Goal: Task Accomplishment & Management: Manage account settings

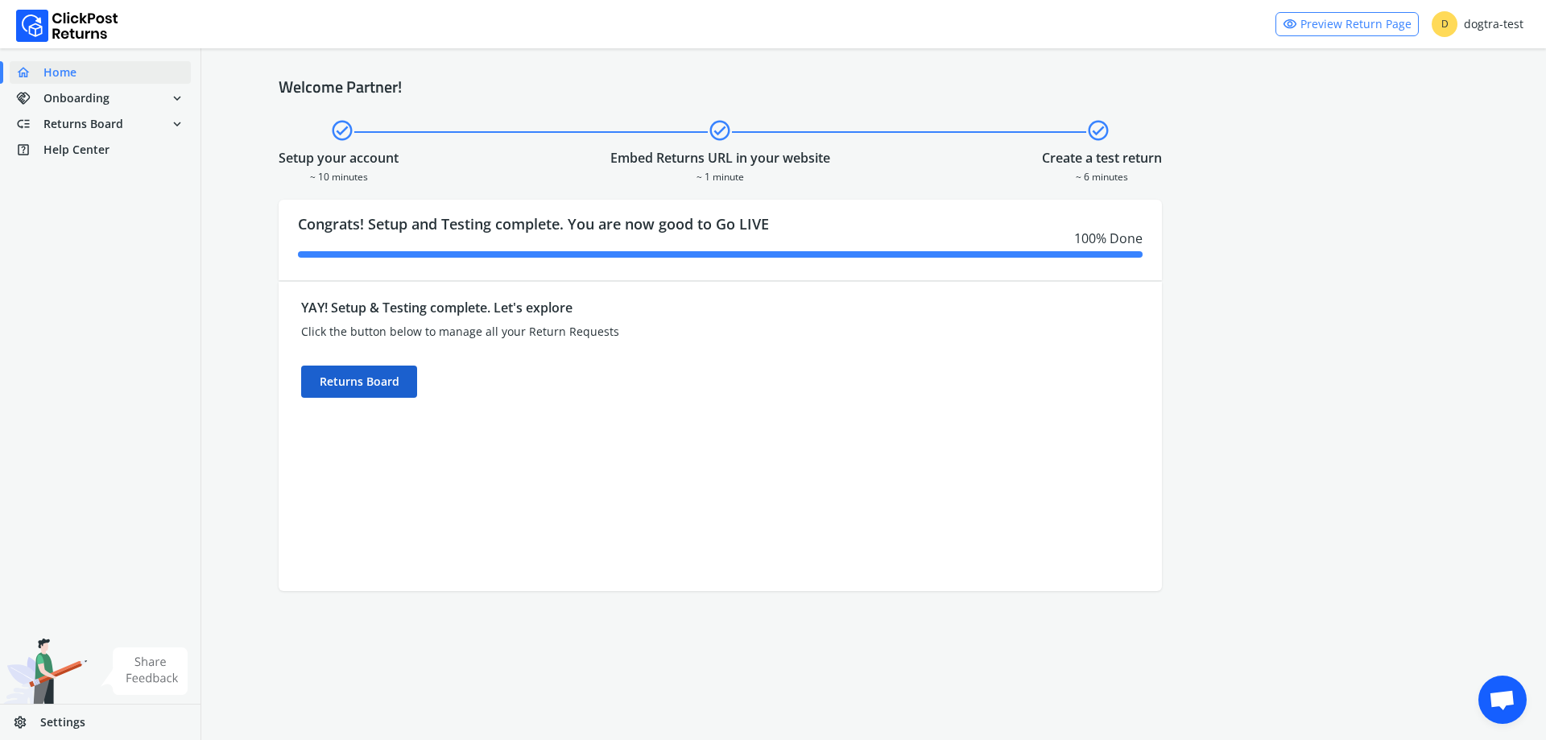
click at [396, 382] on div "Returns Board" at bounding box center [359, 382] width 116 height 32
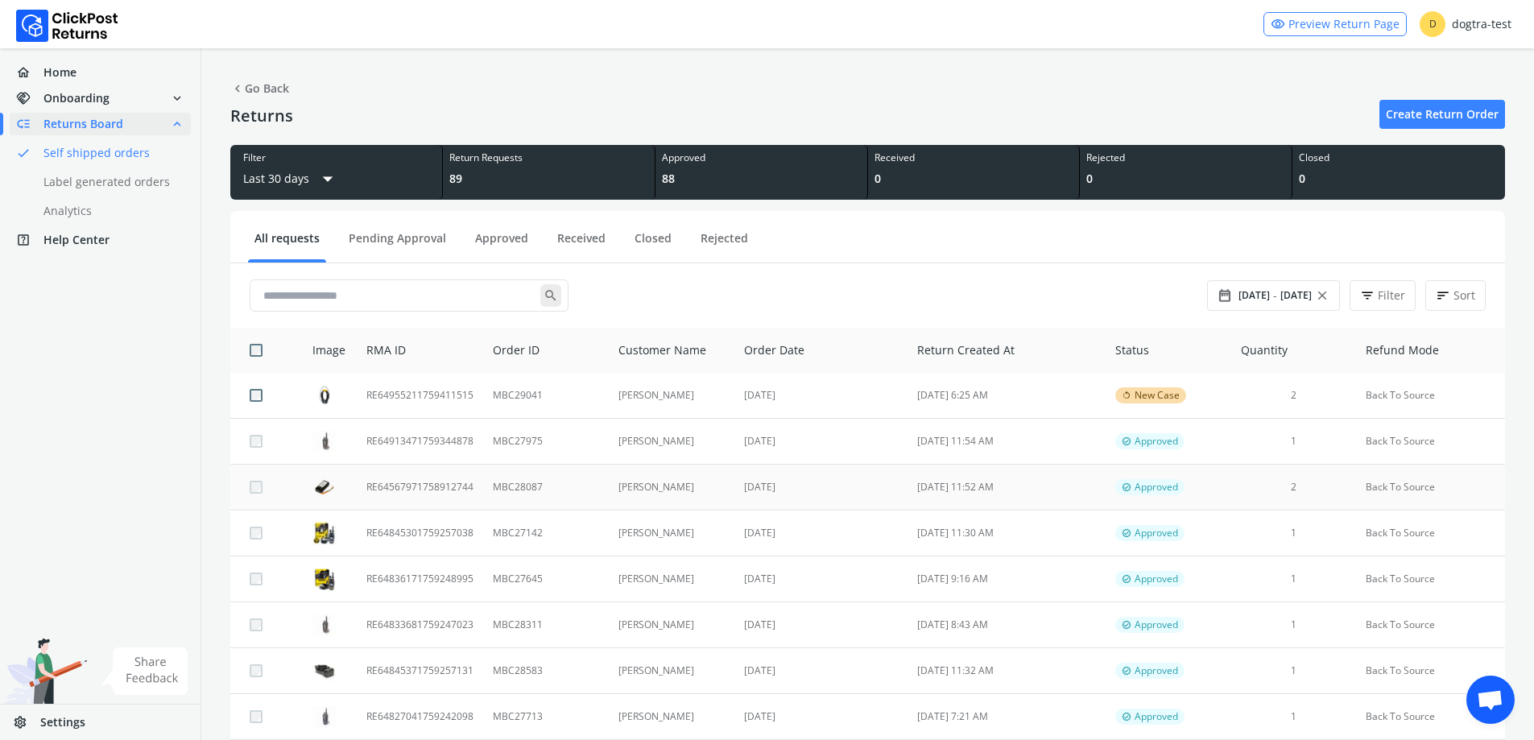
scroll to position [81, 0]
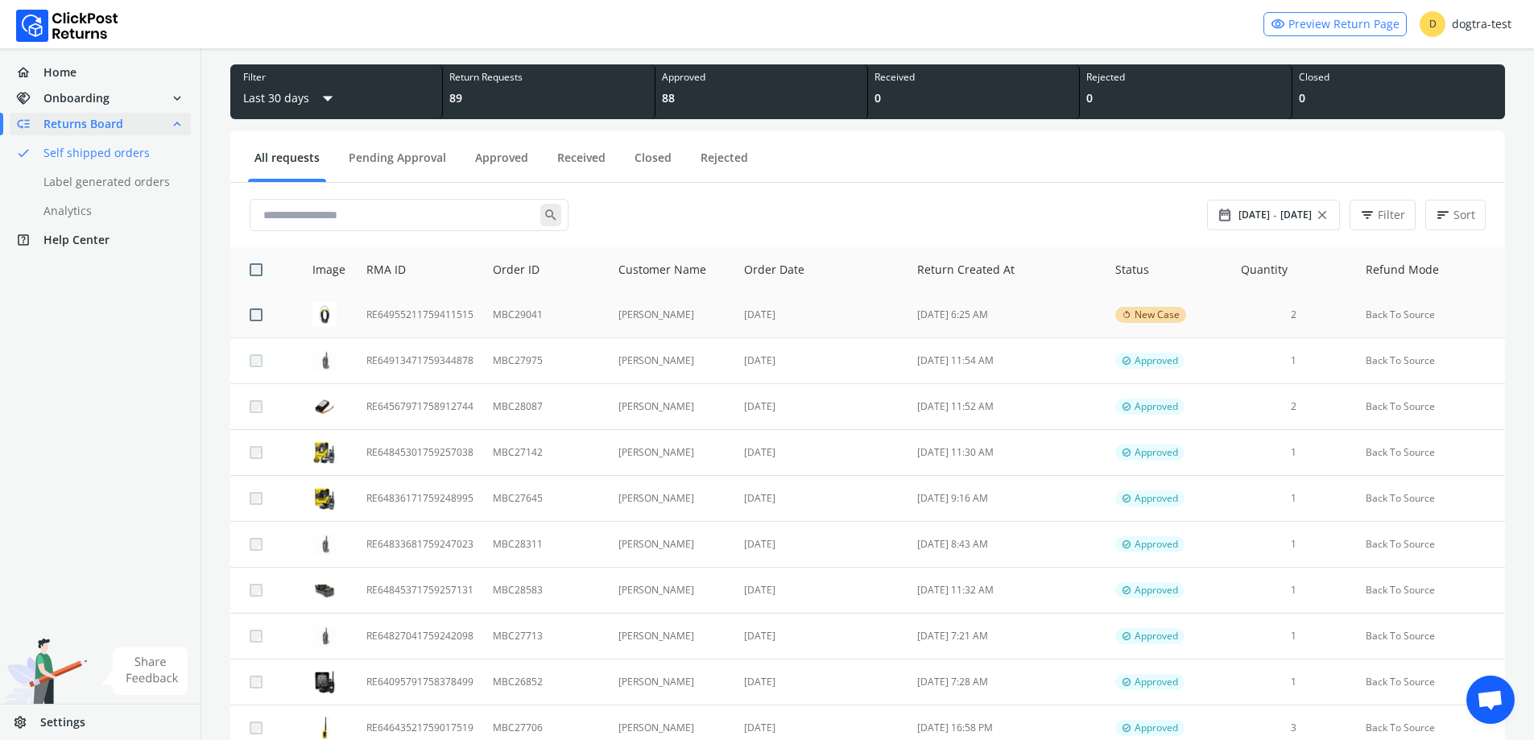
click at [684, 314] on td "[PERSON_NAME]" at bounding box center [672, 315] width 126 height 46
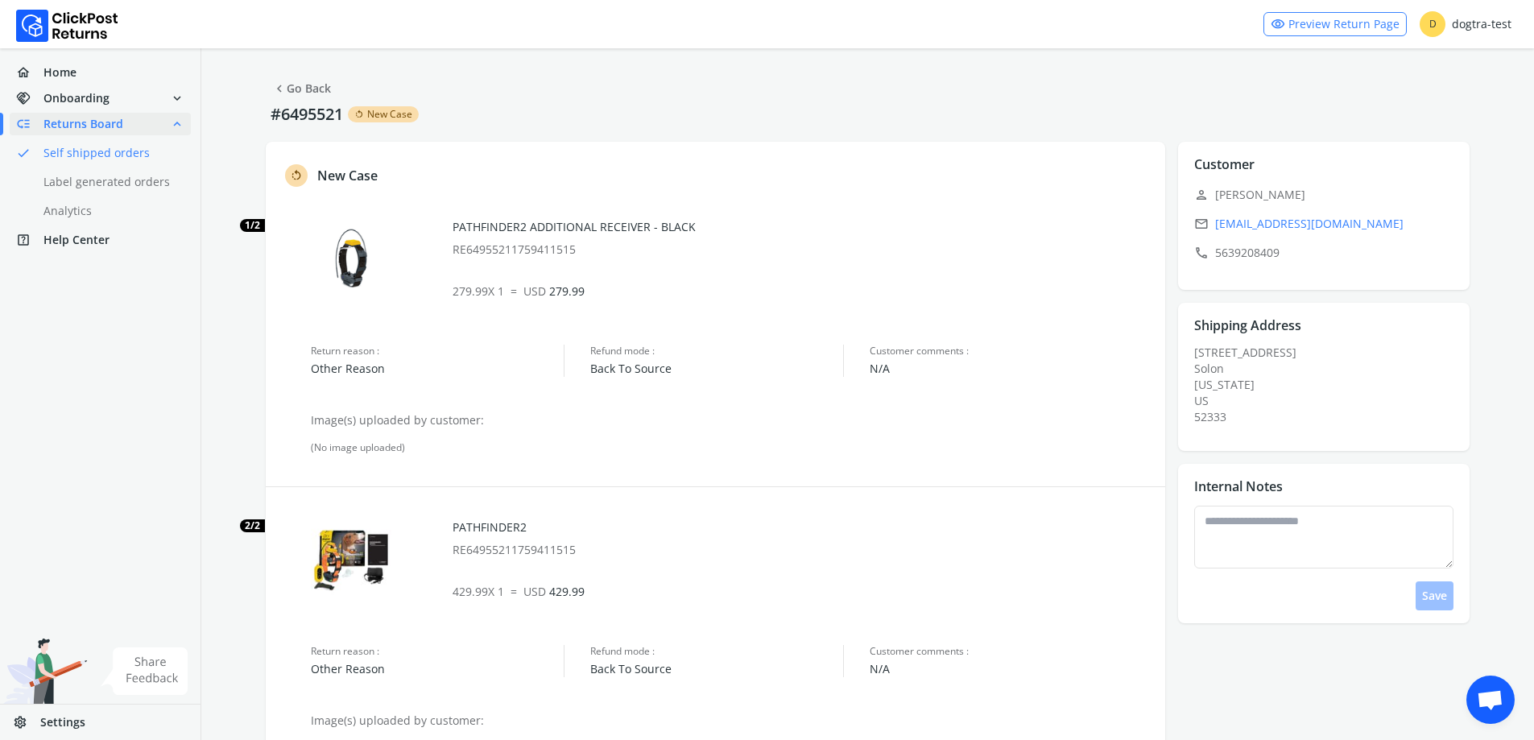
click at [300, 86] on link "chevron_left Go Back" at bounding box center [301, 88] width 59 height 23
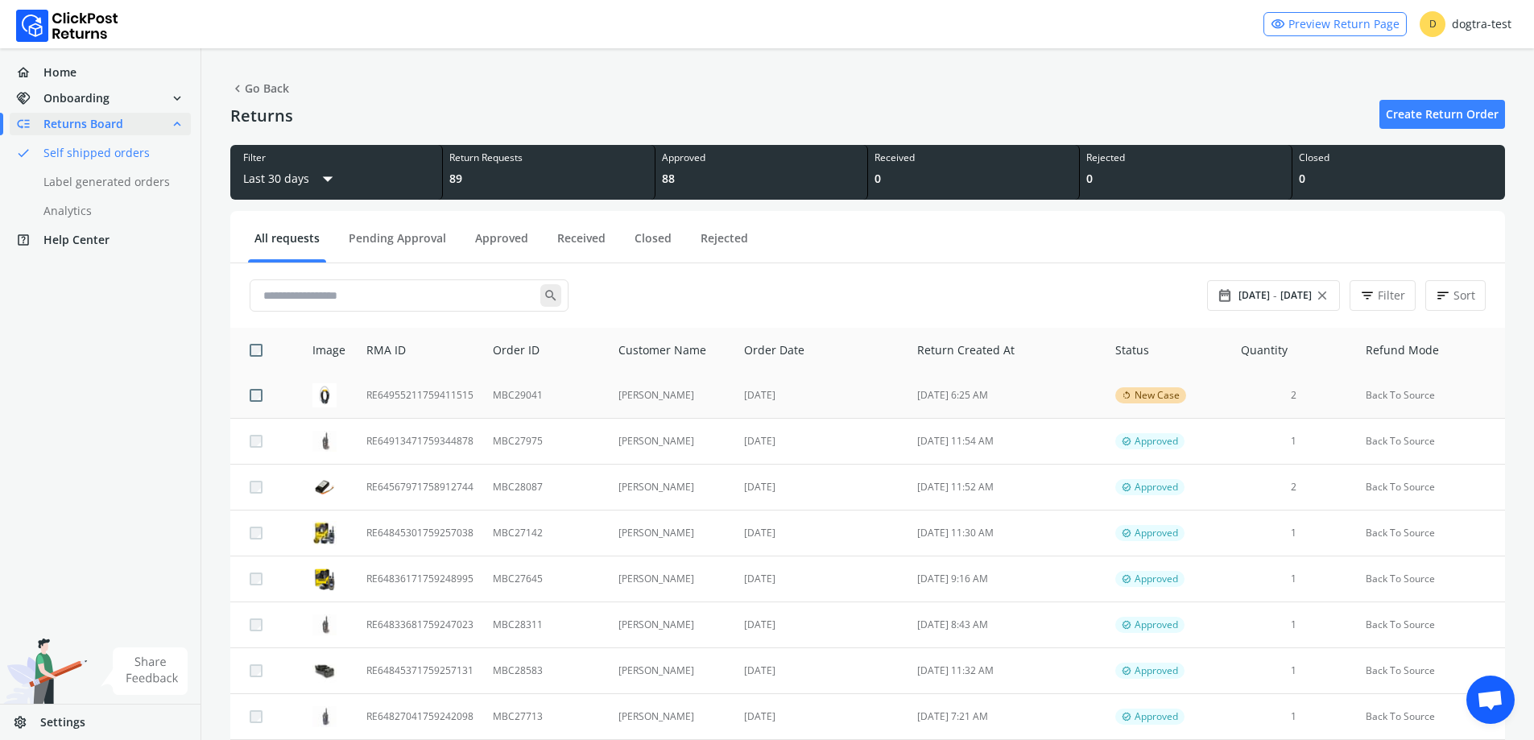
click at [706, 398] on td "[PERSON_NAME]" at bounding box center [672, 396] width 126 height 46
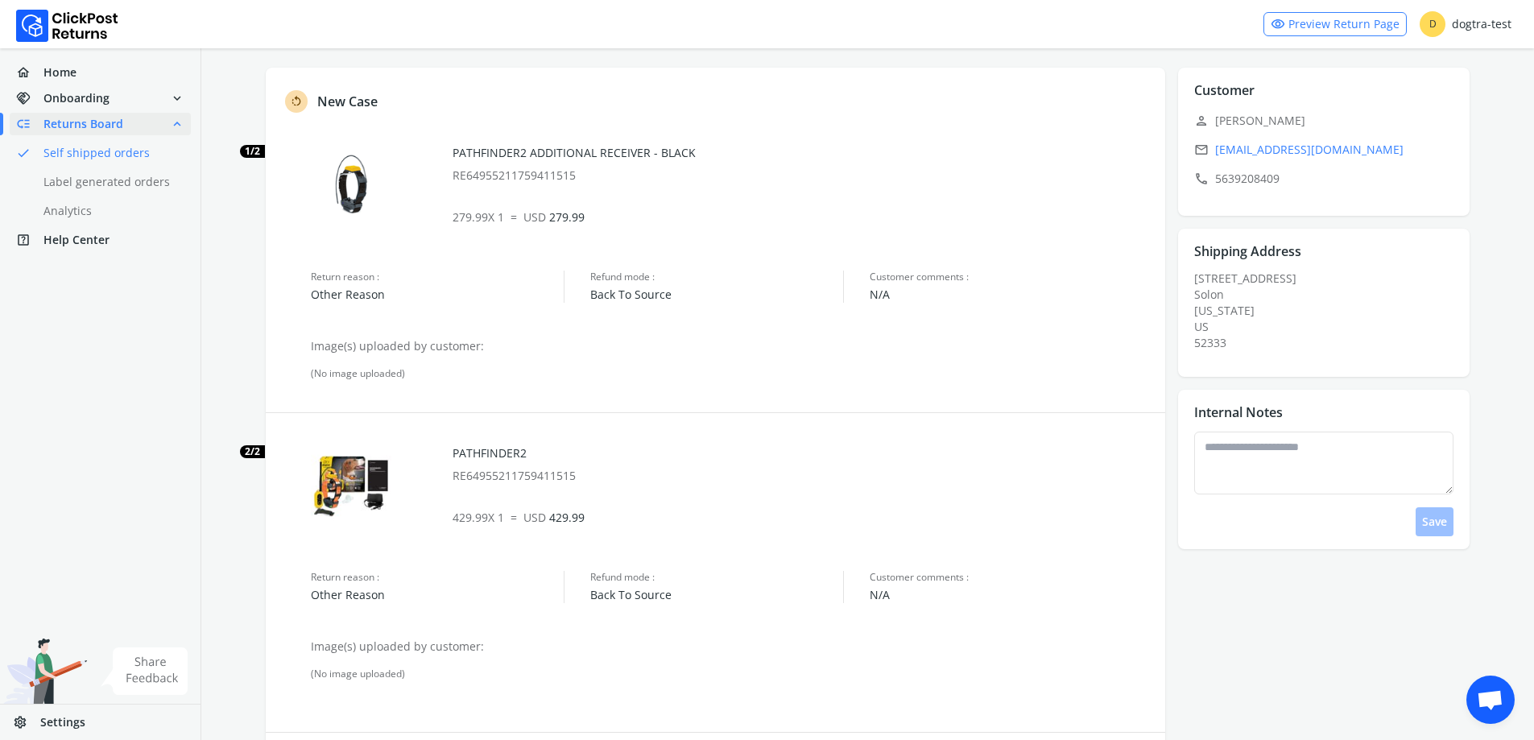
scroll to position [161, 0]
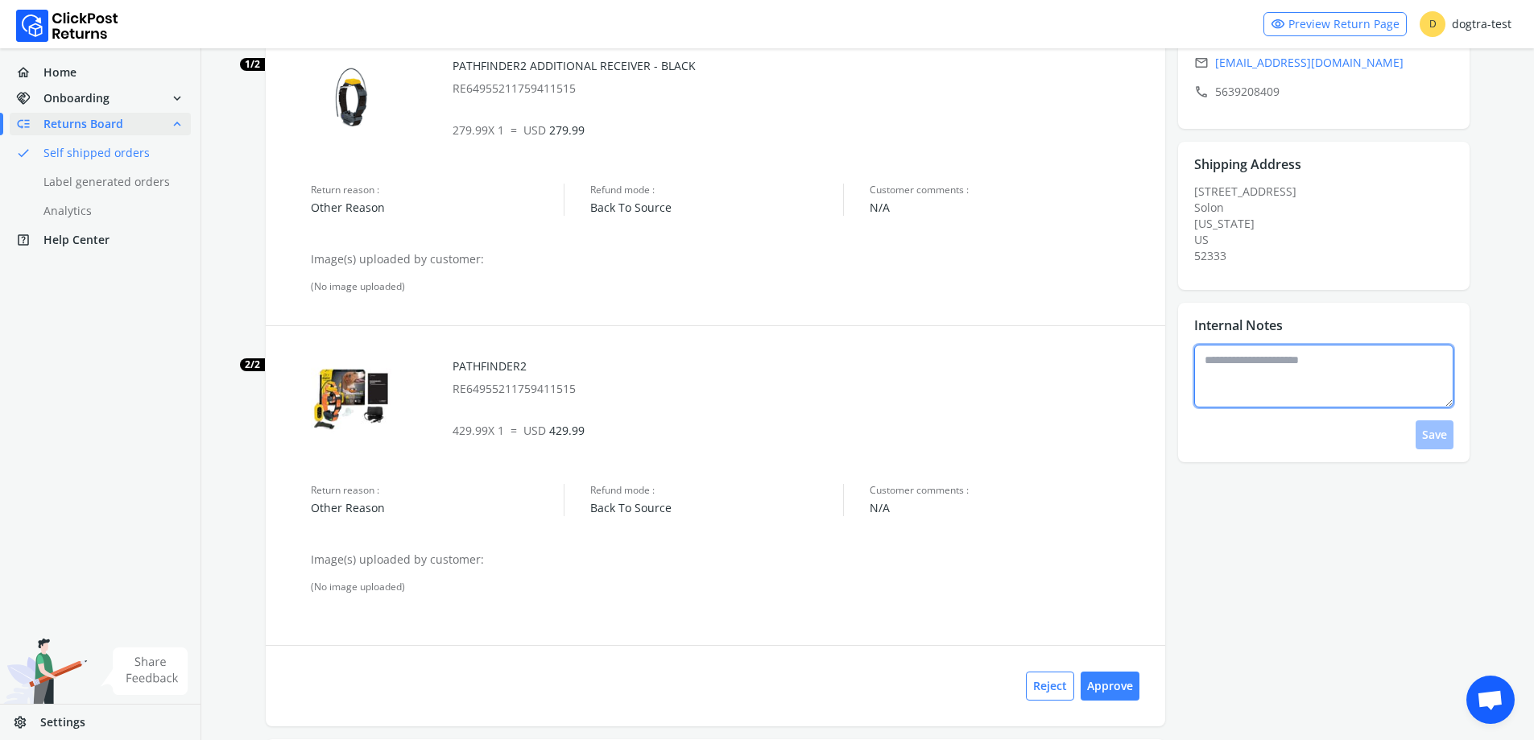
click at [1285, 405] on textarea at bounding box center [1323, 376] width 259 height 63
type textarea "**********"
click at [1437, 439] on button "Save" at bounding box center [1435, 434] width 38 height 29
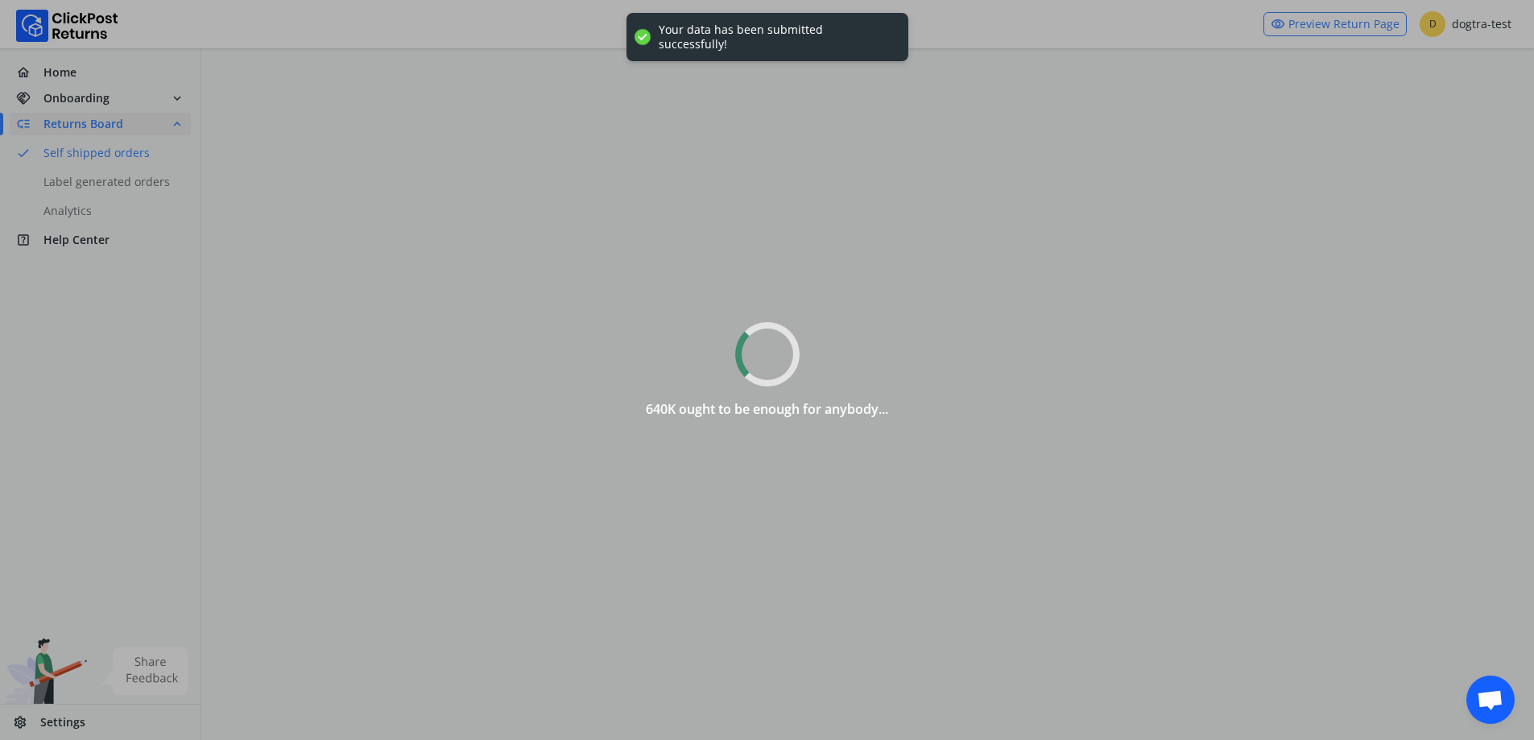
scroll to position [0, 0]
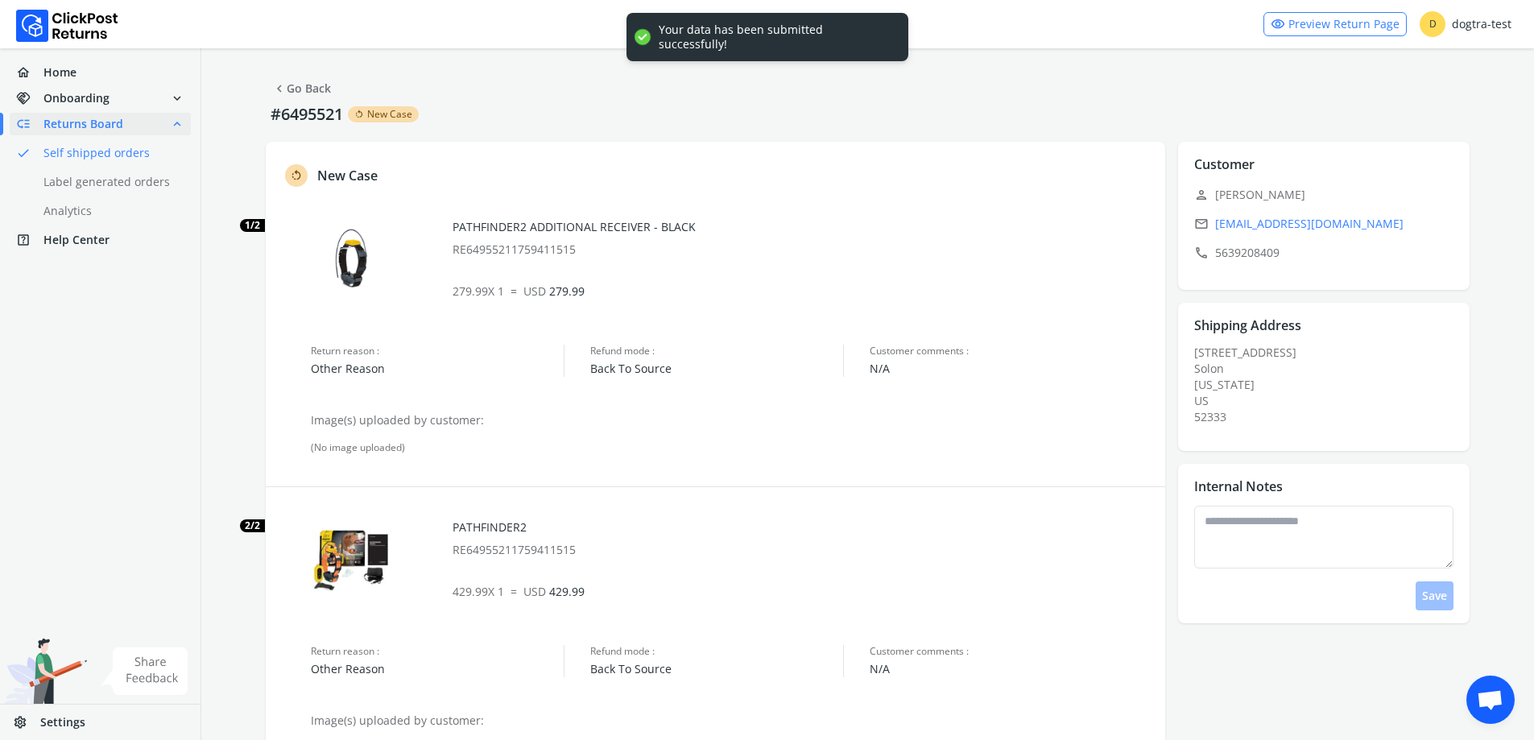
click at [313, 90] on link "chevron_left Go Back" at bounding box center [301, 88] width 59 height 23
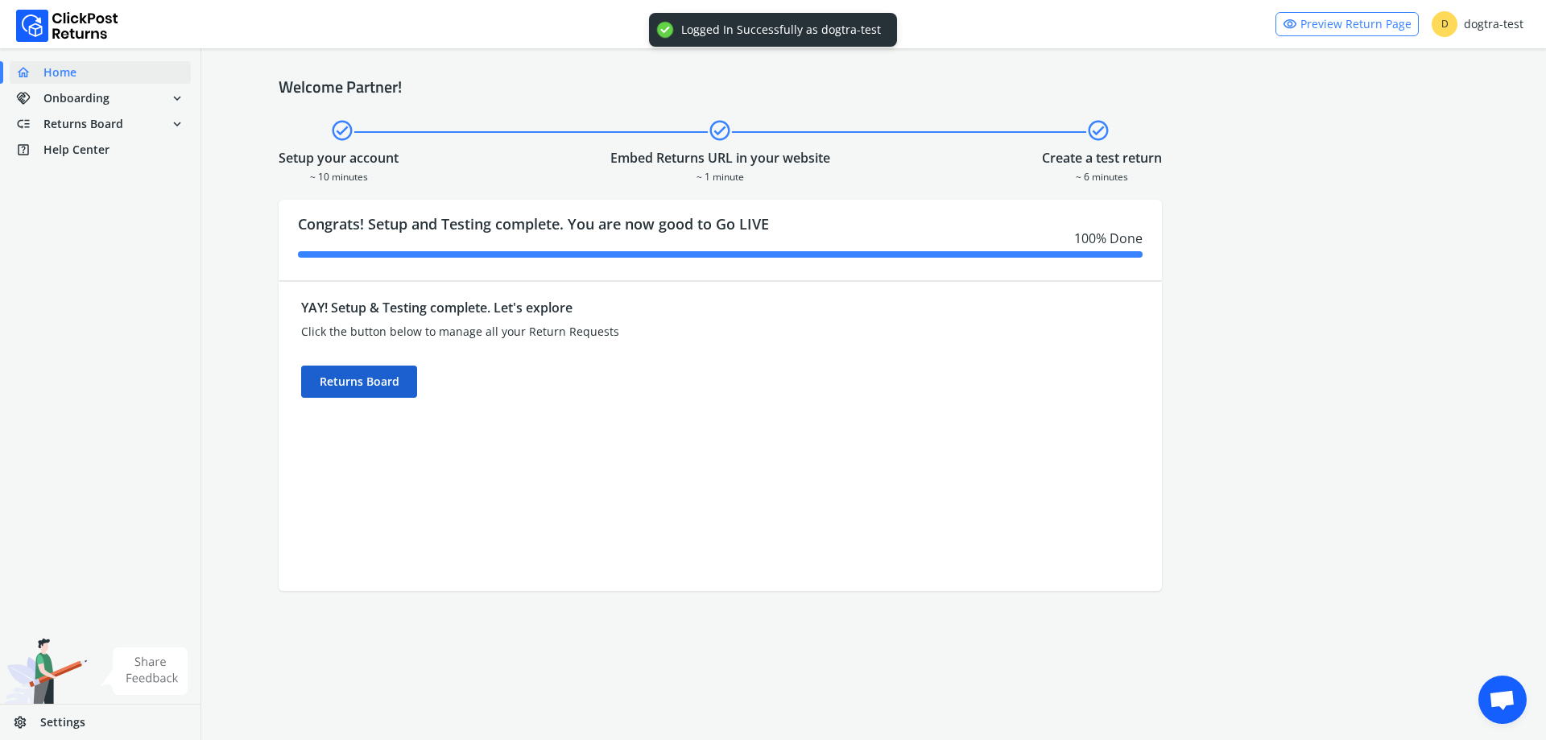
click at [354, 372] on div "Returns Board" at bounding box center [359, 382] width 116 height 32
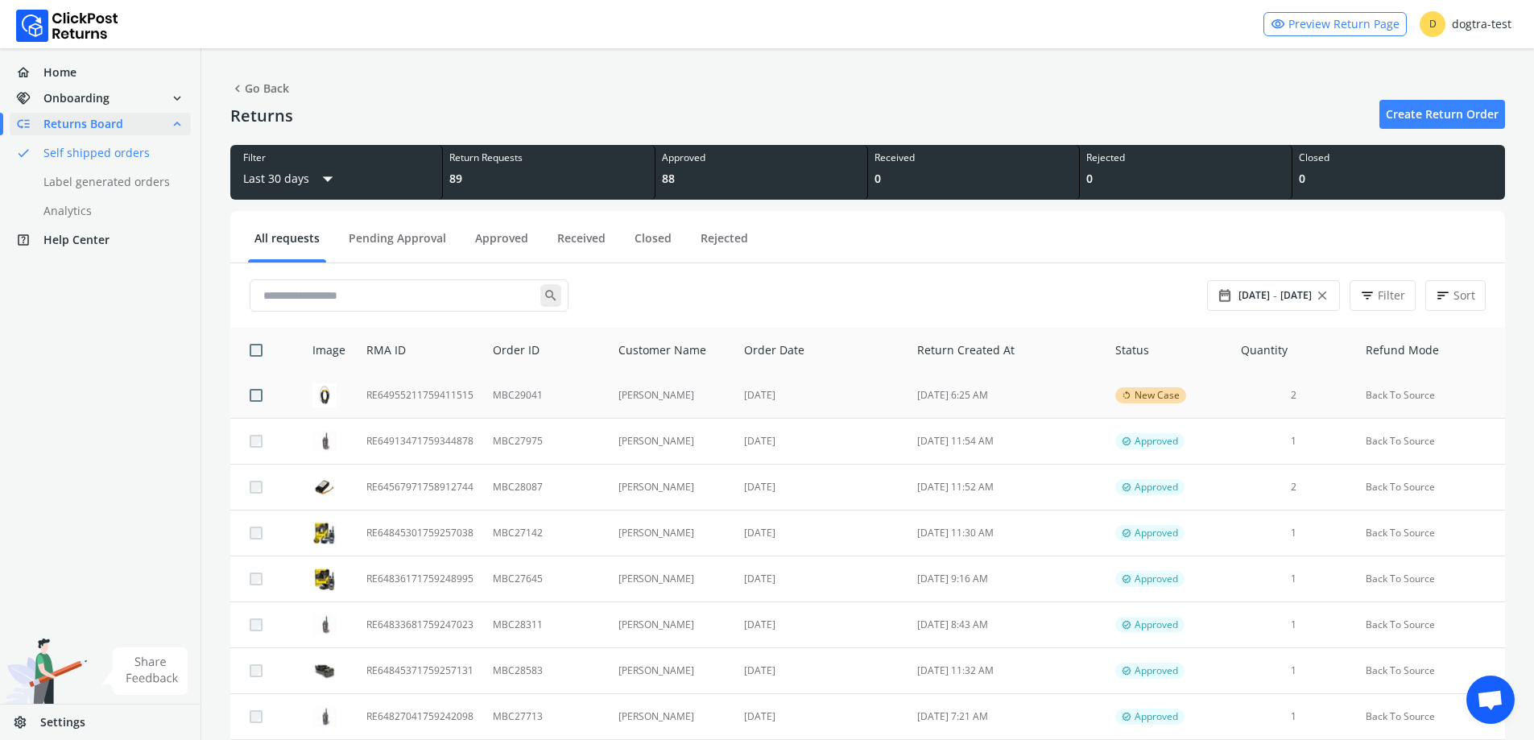
click at [581, 404] on td "MBC29041" at bounding box center [545, 396] width 125 height 46
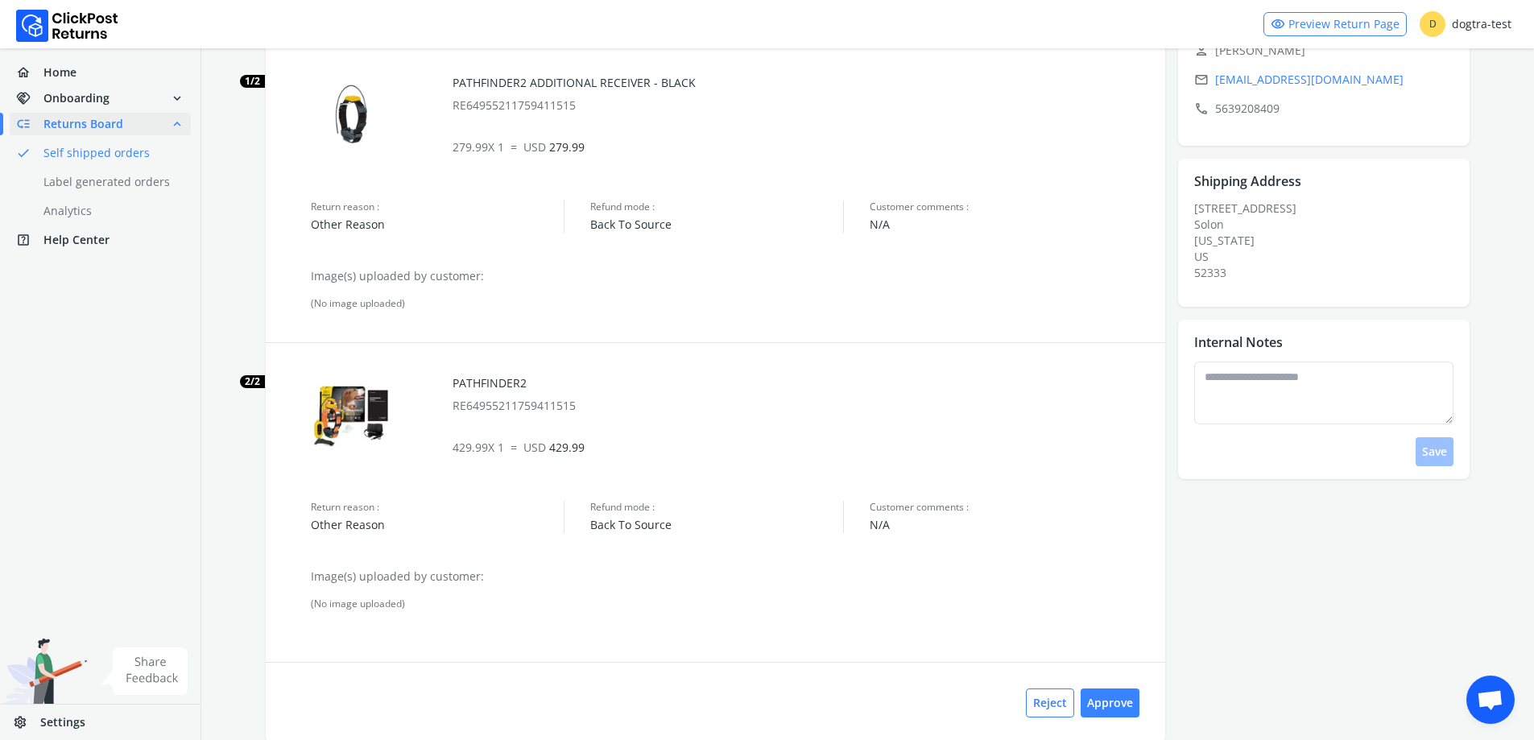
scroll to position [307, 0]
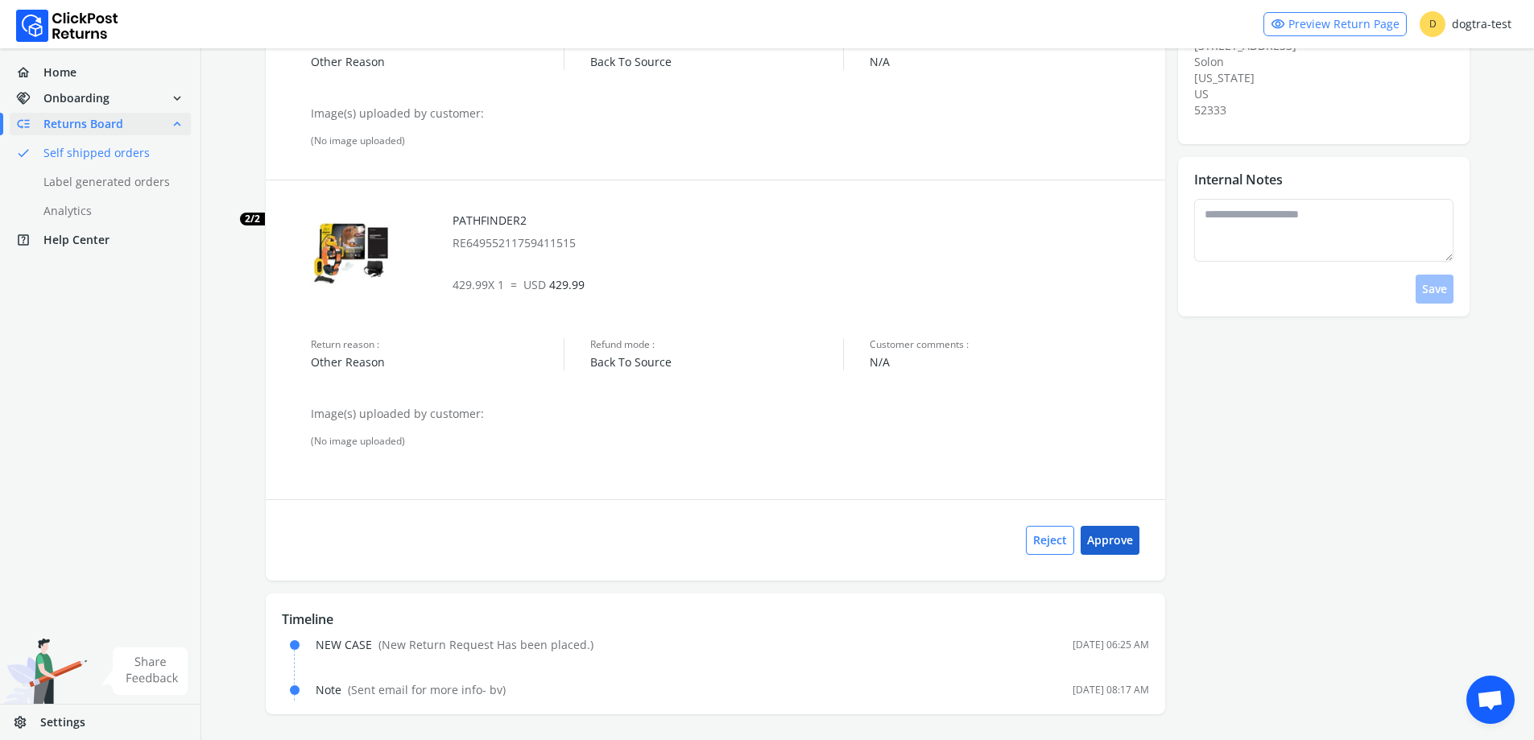
click at [1123, 547] on button "Approve" at bounding box center [1110, 540] width 59 height 29
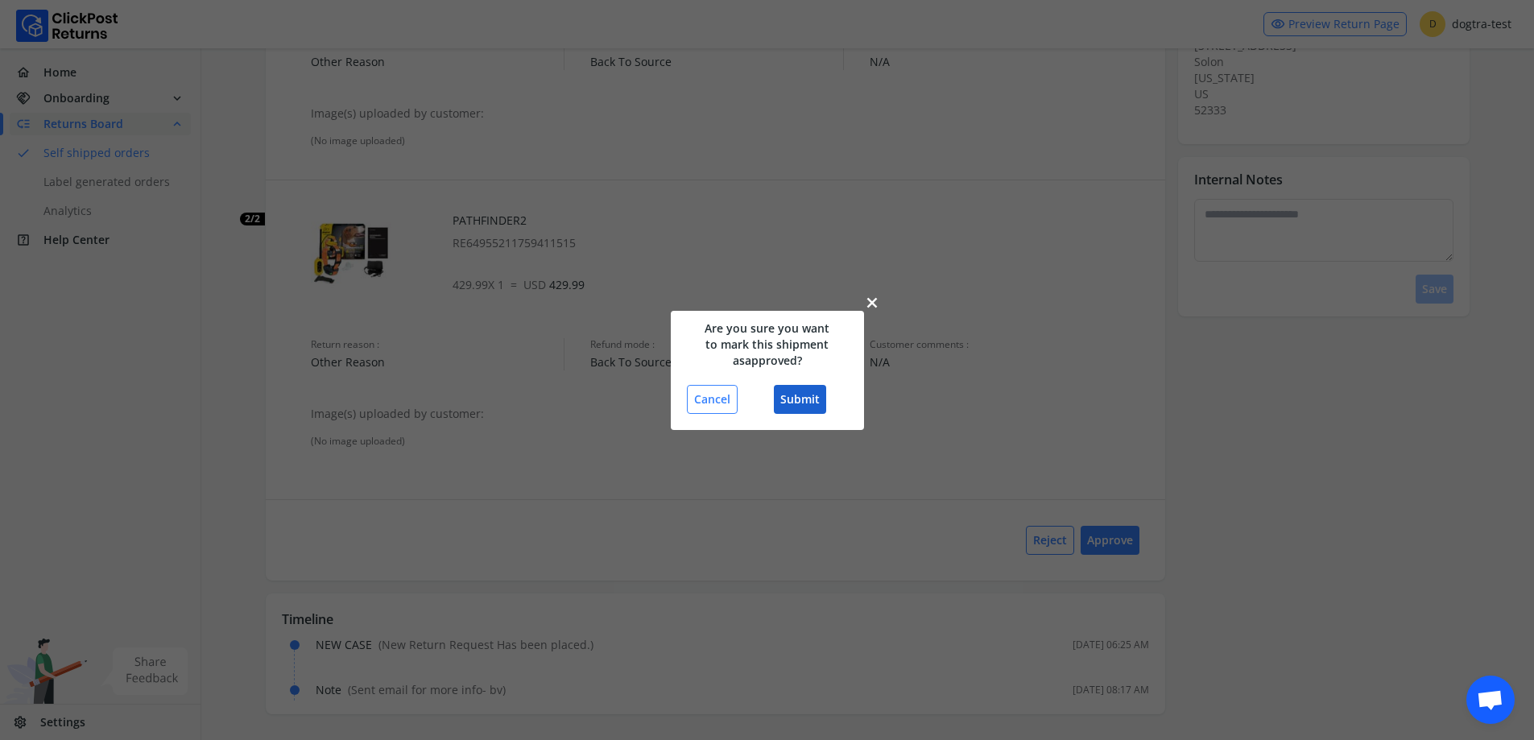
click at [781, 387] on button "Submit" at bounding box center [800, 399] width 52 height 29
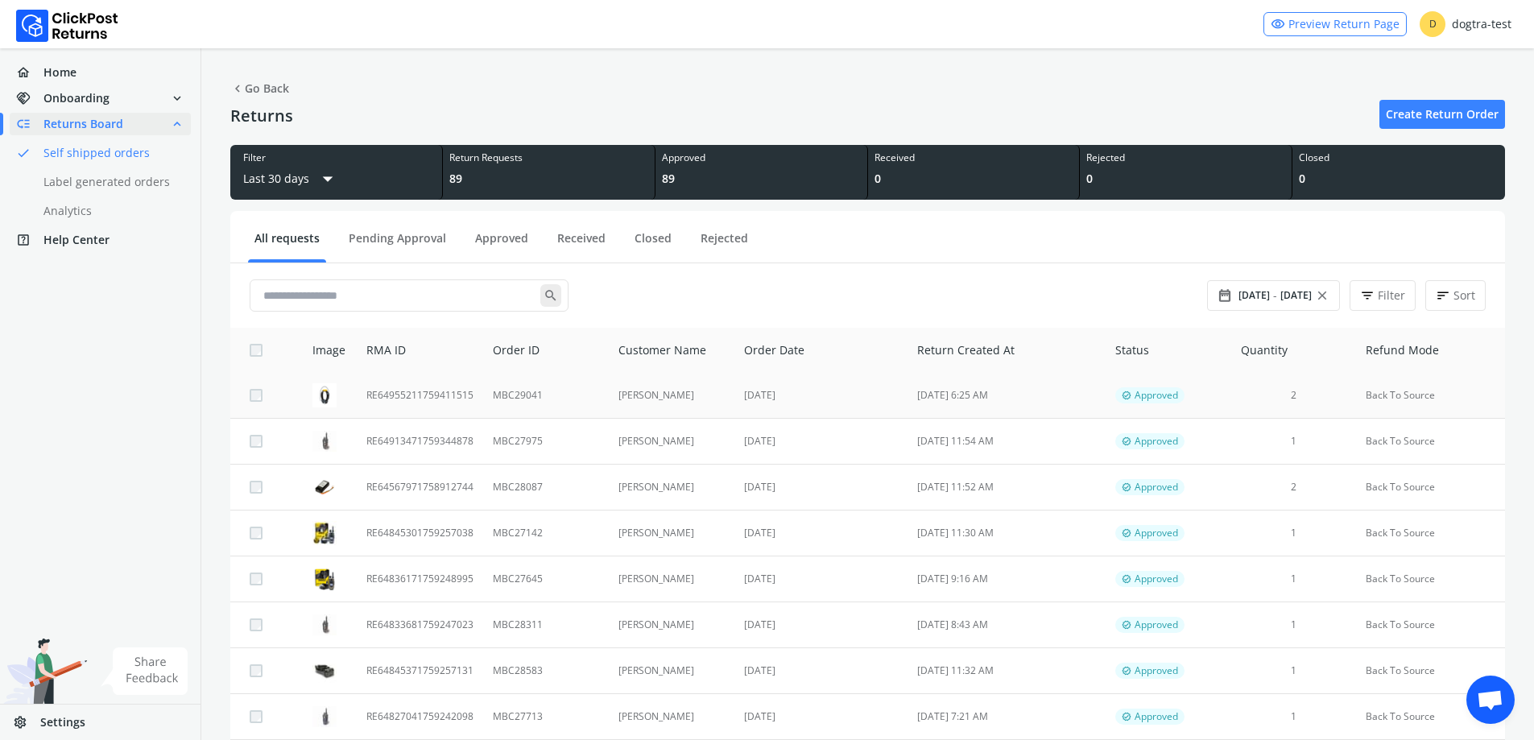
click at [551, 404] on td "MBC29041" at bounding box center [545, 396] width 125 height 46
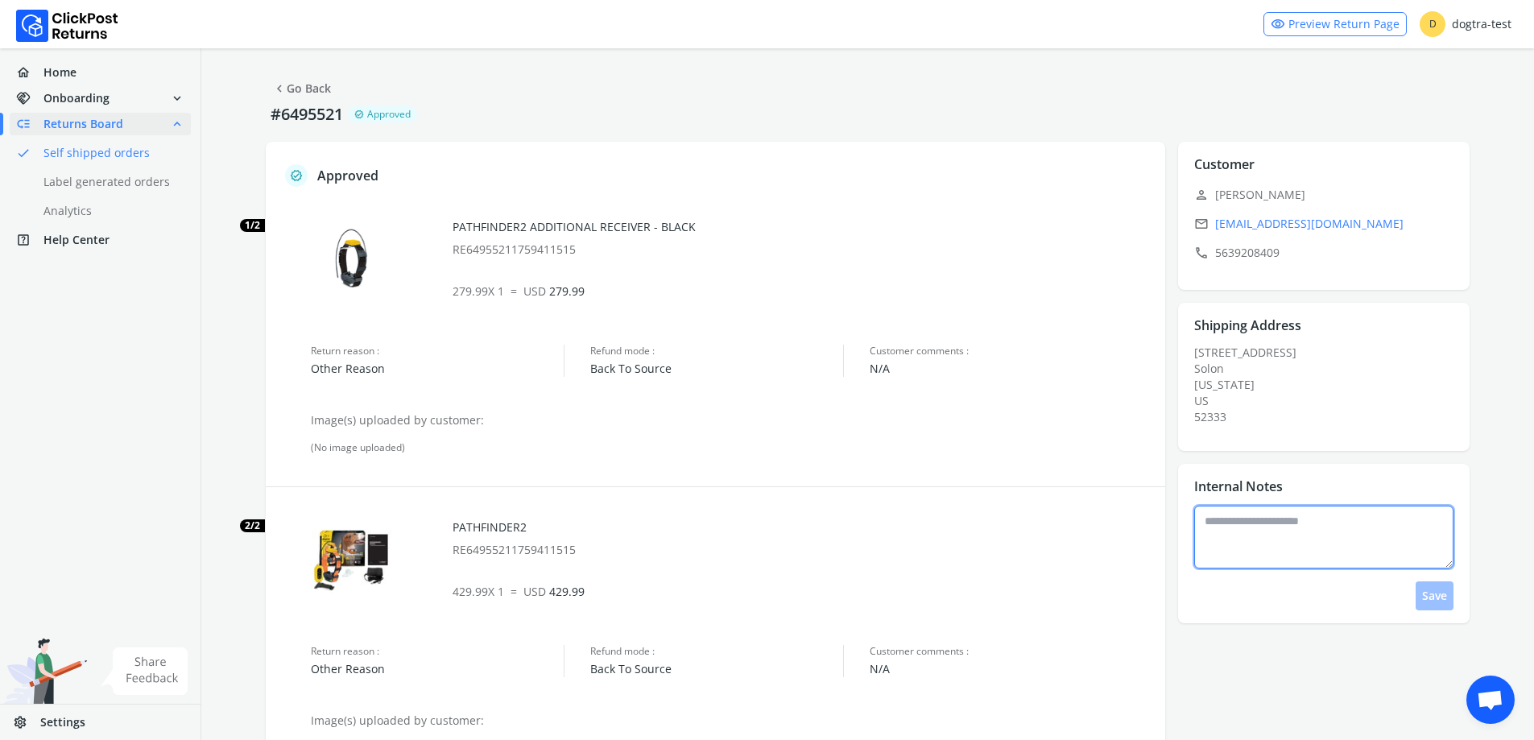
click at [1286, 532] on textarea at bounding box center [1323, 537] width 259 height 63
type textarea "**********"
click at [1433, 607] on button "Save" at bounding box center [1435, 595] width 38 height 29
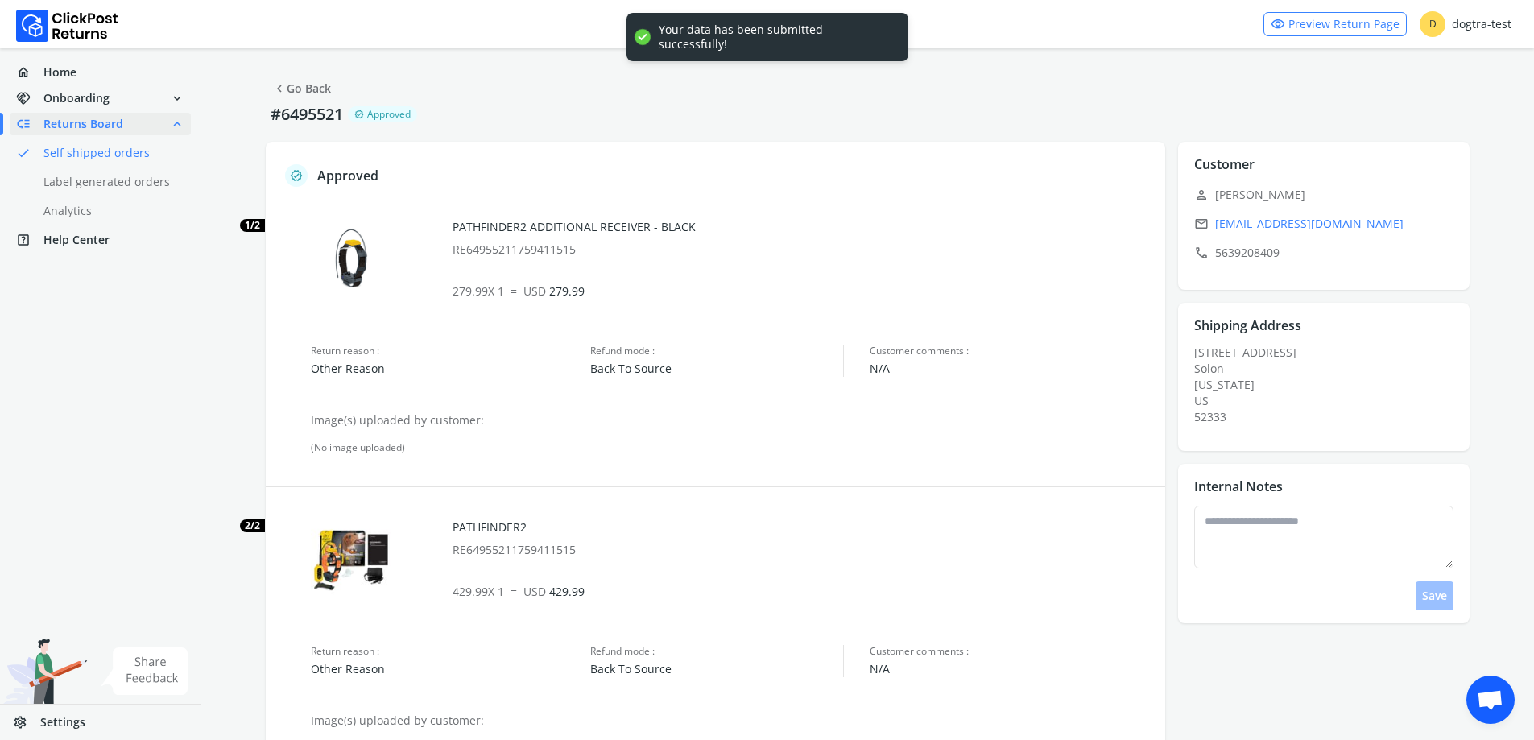
click at [293, 85] on link "chevron_left Go Back" at bounding box center [301, 88] width 59 height 23
